Goal: Task Accomplishment & Management: Complete application form

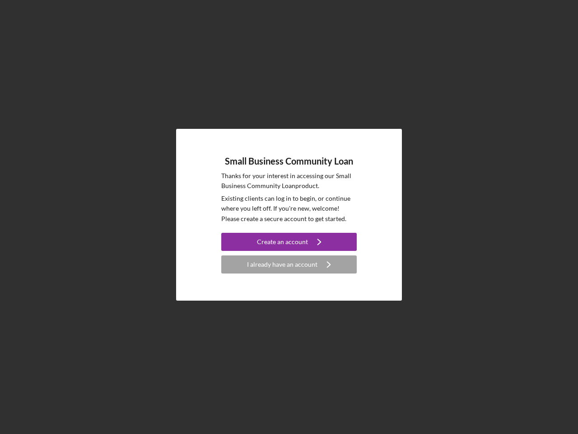
click at [289, 217] on p "Existing clients can log in to begin, or continue where you left off. If you're…" at bounding box center [289, 208] width 136 height 30
click at [289, 242] on div "Create an account" at bounding box center [282, 242] width 51 height 18
